Goal: Find contact information: Find contact information

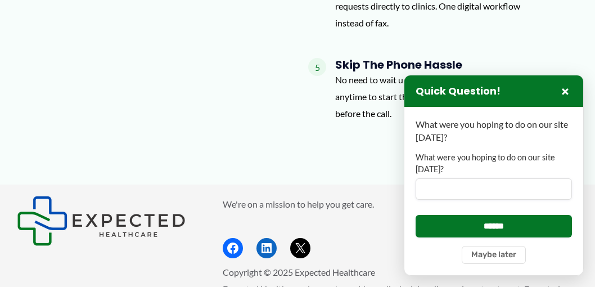
scroll to position [2017, 0]
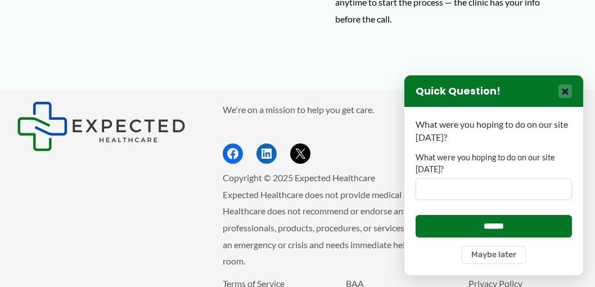
click at [566, 89] on button "×" at bounding box center [564, 90] width 13 height 13
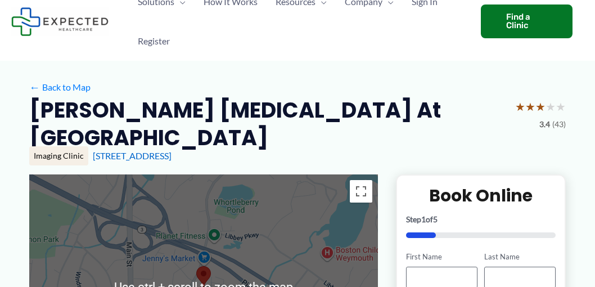
scroll to position [56, 0]
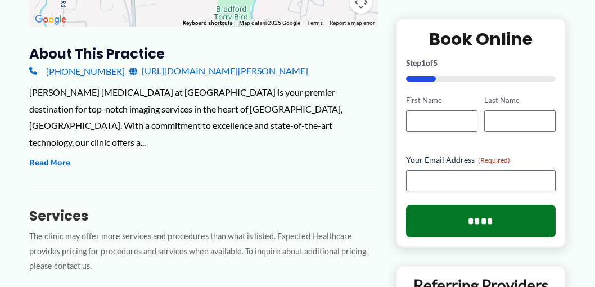
scroll to position [394, 0]
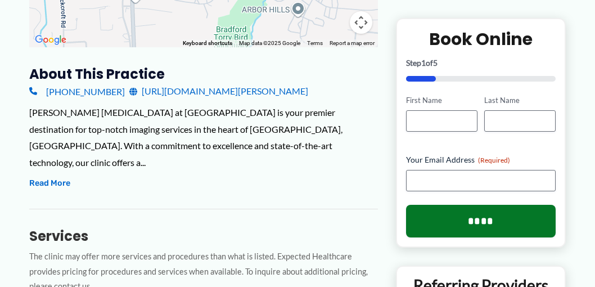
click at [170, 83] on link "[URL][DOMAIN_NAME][PERSON_NAME]" at bounding box center [218, 91] width 179 height 17
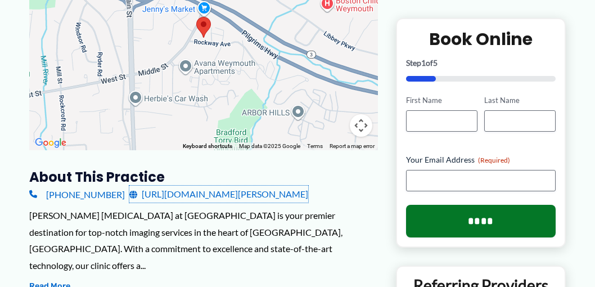
scroll to position [281, 0]
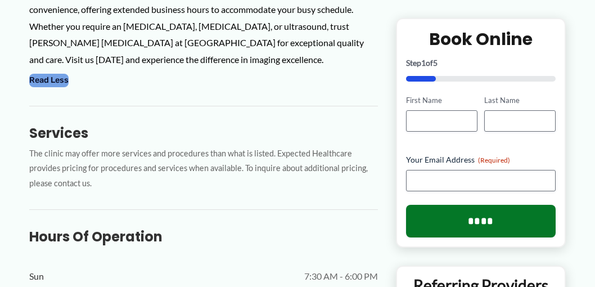
scroll to position [618, 0]
